Goal: Navigation & Orientation: Go to known website

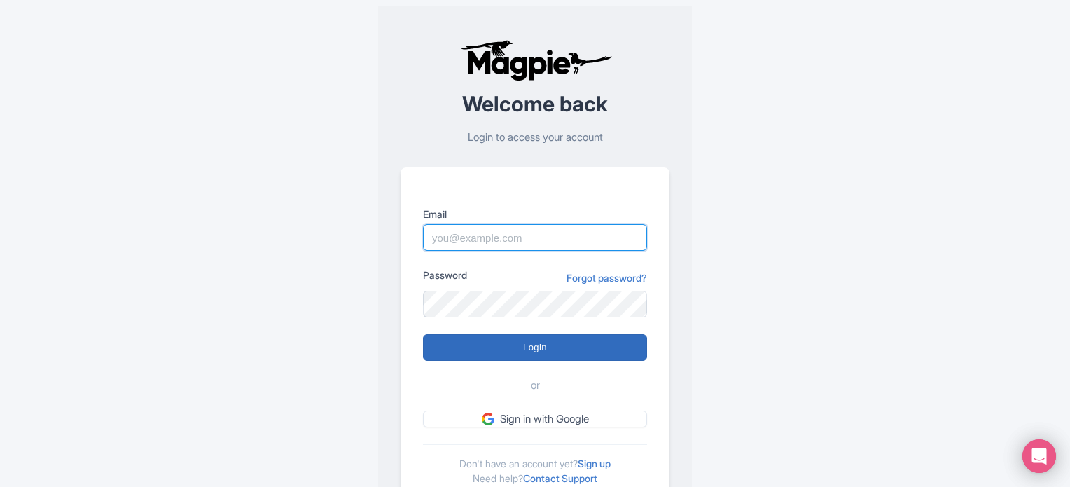
type input "[EMAIL_ADDRESS][DOMAIN_NAME]"
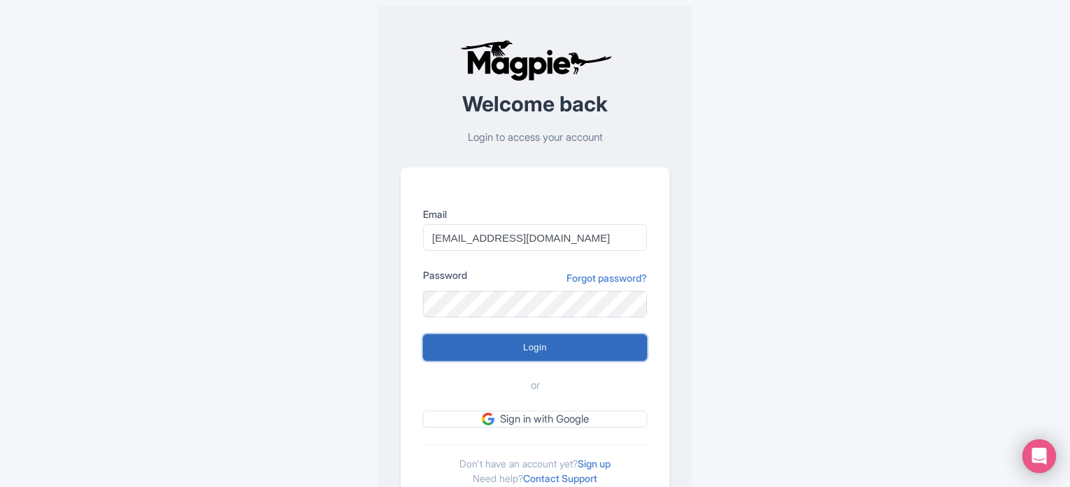
click at [521, 354] on input "Login" at bounding box center [535, 347] width 224 height 27
type input "Logging in..."
